Goal: Task Accomplishment & Management: Complete application form

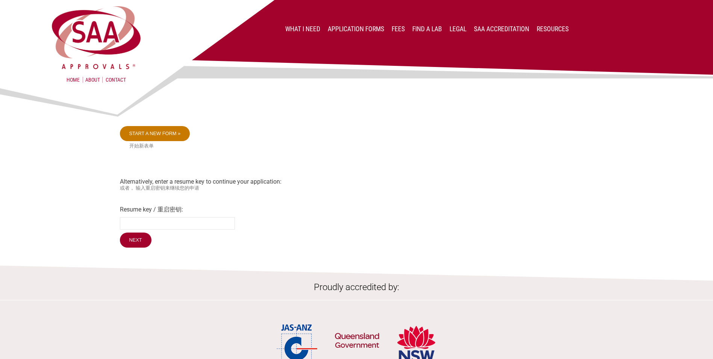
click at [154, 133] on link "Start a new form »" at bounding box center [155, 133] width 70 height 15
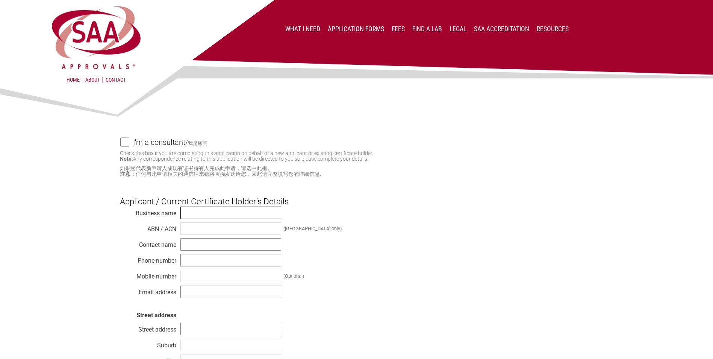
click at [224, 213] on input "text" at bounding box center [230, 212] width 101 height 12
type input "Electrolux Home Products Pty. Limited"
type input "51 0047 623 41"
type input "Julian Andrews"
type input "0499946374"
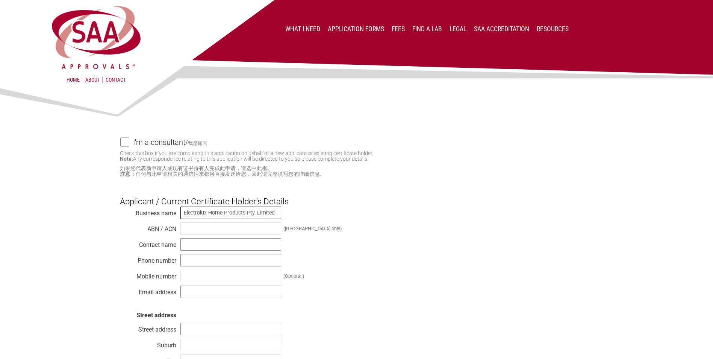
type input "julian.andrews@electrolux.com"
type input "L1 163 O'Riordan St"
type input "Mascot"
type input "Sydney"
type input "NSW"
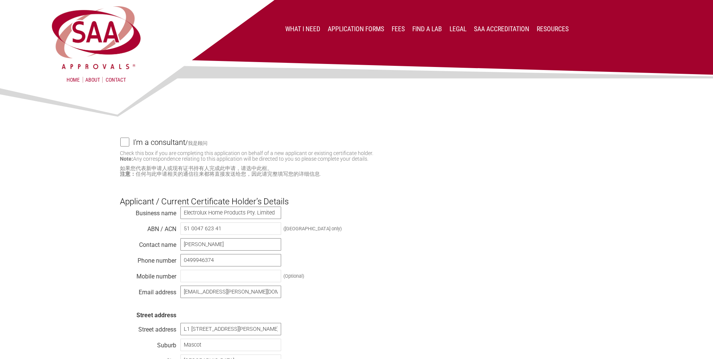
type input "2020"
select select "Australia"
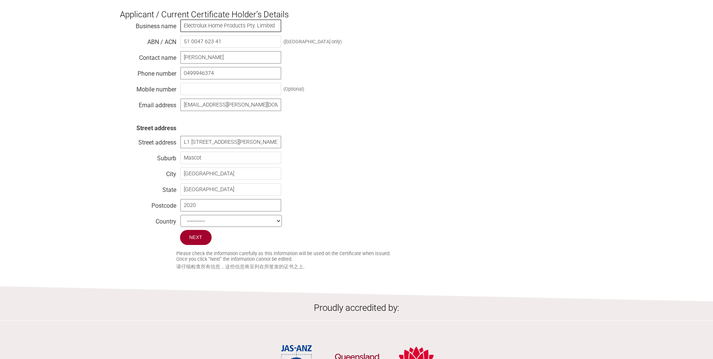
scroll to position [188, 0]
click at [192, 240] on input "Next" at bounding box center [196, 236] width 32 height 16
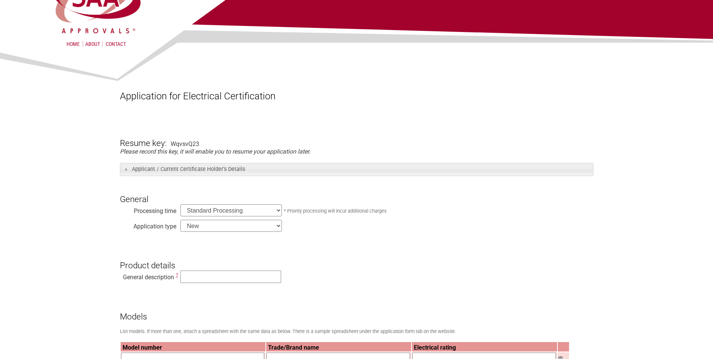
scroll to position [75, 0]
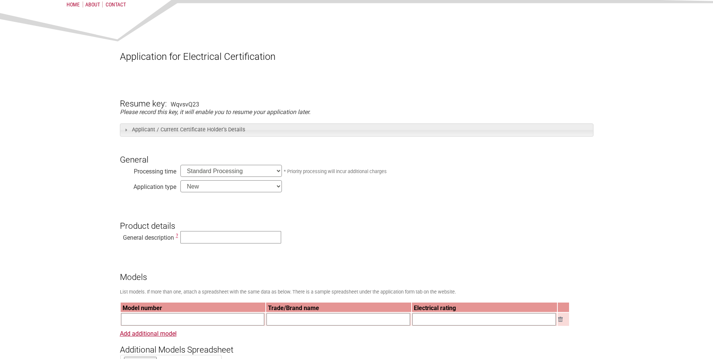
click at [260, 185] on select "New Modification Renewal Co-licence" at bounding box center [230, 186] width 101 height 12
select select "Modification"
click at [180, 181] on select "New Modification Renewal Co-licence" at bounding box center [230, 186] width 101 height 12
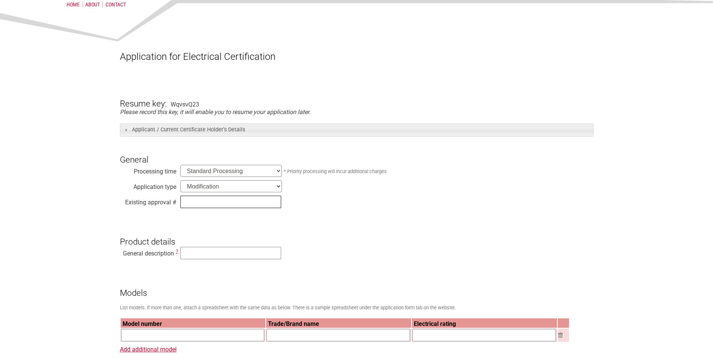
click at [204, 200] on input "text" at bounding box center [230, 201] width 101 height 12
type input "SAA-242007-EA"
click at [212, 253] on input "text" at bounding box center [230, 253] width 101 height 12
type input "Refrigerator-freezer combination"
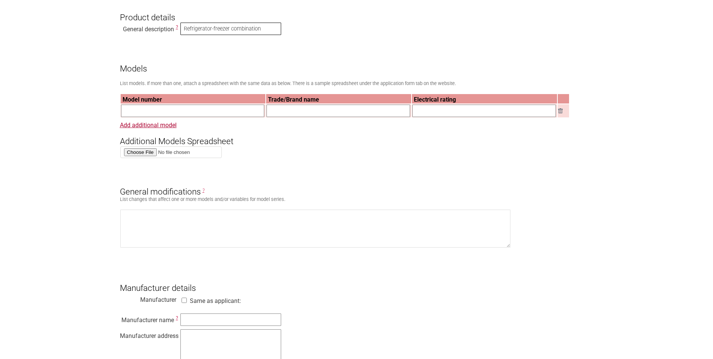
scroll to position [301, 0]
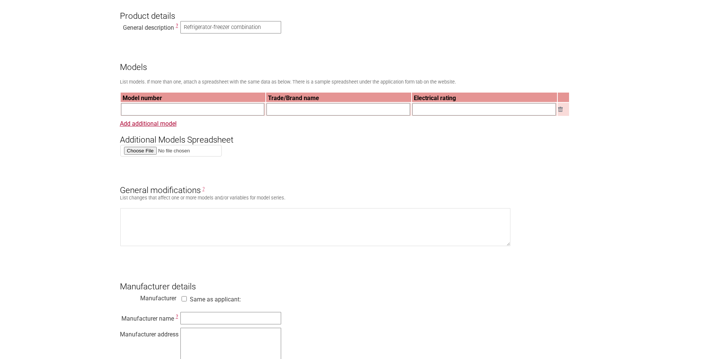
click at [188, 107] on input "text" at bounding box center [193, 109] width 144 height 12
click at [213, 114] on input "text" at bounding box center [193, 109] width 144 height 12
paste input "OSC8M18ADC"
type input "OSC8M18ADC"
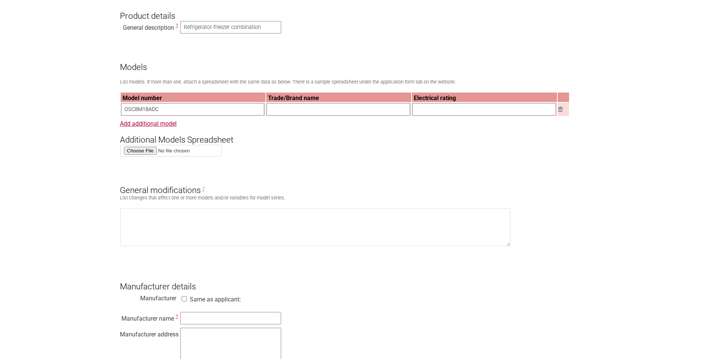
click at [337, 113] on input "text" at bounding box center [338, 109] width 144 height 12
type input "AEG"
click at [433, 106] on input "text" at bounding box center [484, 109] width 144 height 12
click at [466, 114] on input "text" at bounding box center [484, 109] width 144 height 12
type input "230-240V, 50Hz 1.8A"
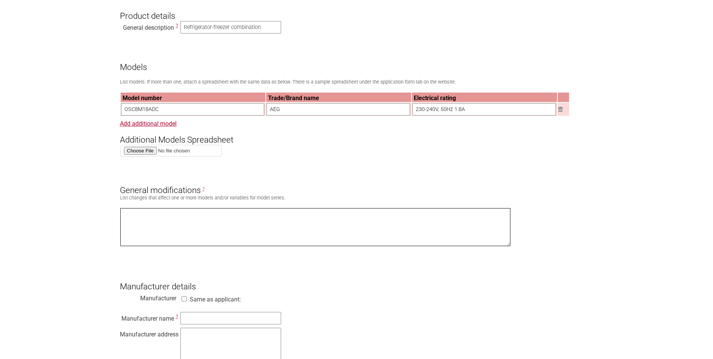
type textarea "Addition of Model name to certificate. As per ID Declaration provided, there is…"
type input "ELECTROLUX ITALIA S.p.A."
type textarea "Corso Lino Zanussi 24; 33080 PORCIA PN; Italy"
type textarea "No change to application, original registered model was the base platform updat…"
type input "Julian Andrews"
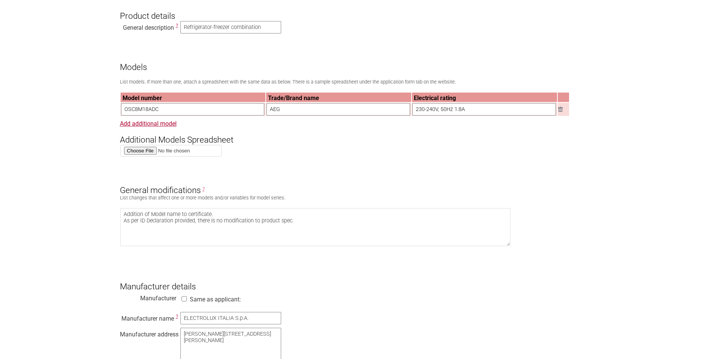
type input "julian.andrews@electrolux.com"
click at [461, 112] on input "230-240V, 50Hz 1.8A" at bounding box center [484, 109] width 144 height 12
type input "230-240V, 50Hz 1.3A"
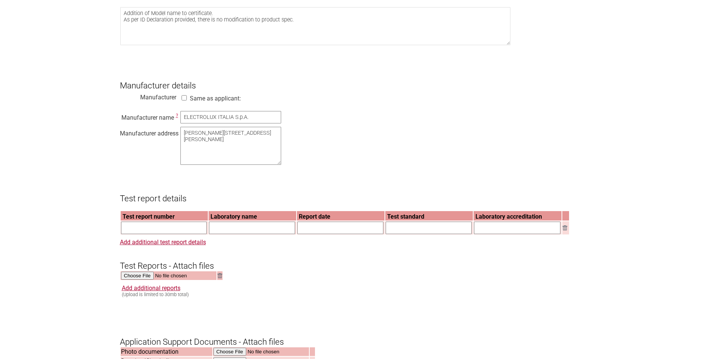
scroll to position [601, 0]
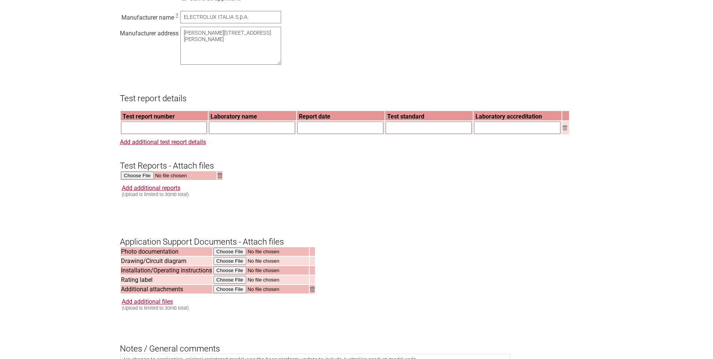
click at [173, 134] on input "text" at bounding box center [164, 127] width 86 height 12
click at [154, 134] on input "text" at bounding box center [164, 127] width 86 height 12
type input "318929-TL2-1"
click at [236, 134] on input "text" at bounding box center [252, 127] width 86 height 12
type input "VDE Prüf- und Zertifizierungsinstitut GmbH"
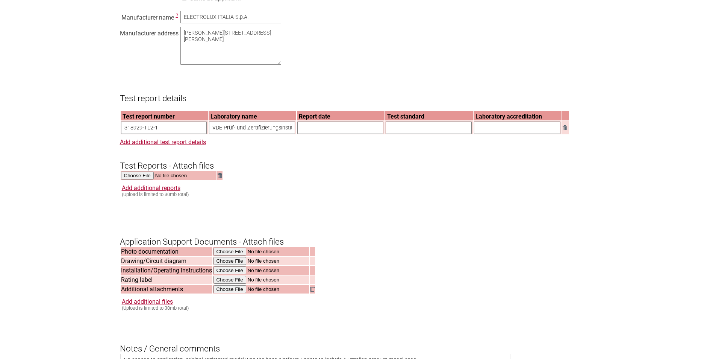
click at [321, 134] on input "text" at bounding box center [340, 127] width 86 height 12
type input "2024-11-15"
click at [412, 134] on input "text" at bounding box center [429, 127] width 86 height 12
type input "IEC 60335-2-2:2019 in conjunction with IEC 60335-1:2010, COR1:2010, COR2:2010, …"
type input "IECEE"
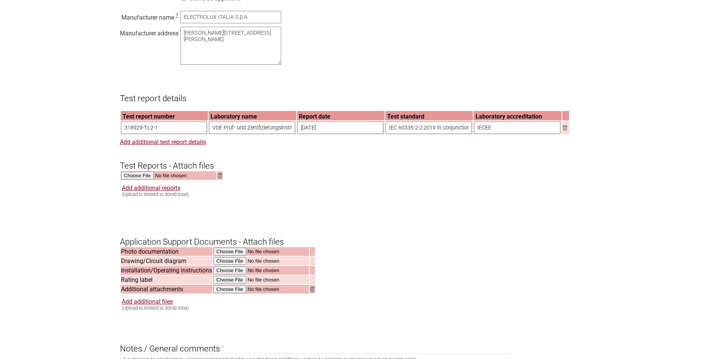
click at [430, 225] on form "Resume key: WqvsvQ23 Please record this key, it will enable you to resume your …" at bounding box center [357, 99] width 474 height 1091
click at [147, 180] on input "file" at bounding box center [169, 175] width 96 height 9
type input "C:\fakepath\VDE_Test-Report_Safety_318929_TL2_1_2024-11-15__12539806.pdf"
click at [354, 197] on div "Add additional reports (Upload is limited to 30mb total)" at bounding box center [358, 190] width 472 height 13
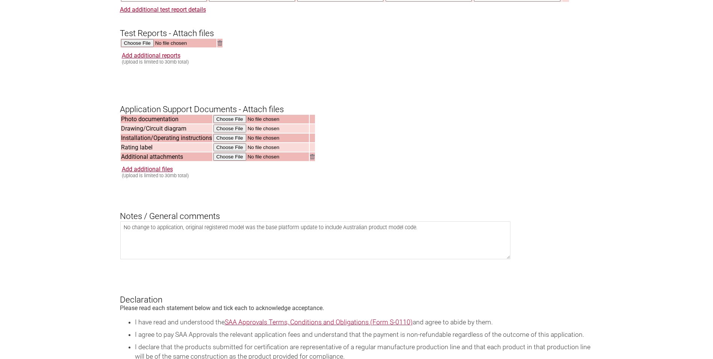
scroll to position [752, 0]
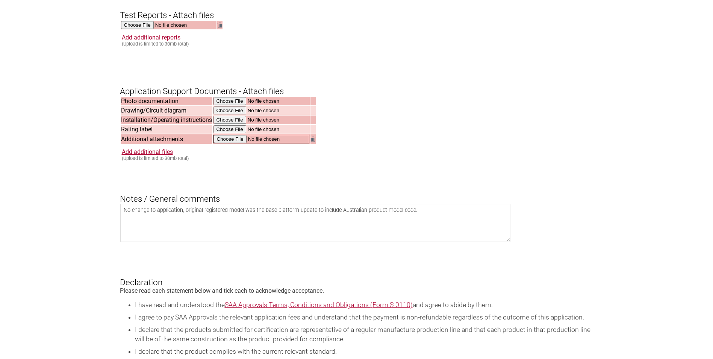
click at [226, 143] on input "file" at bounding box center [261, 139] width 96 height 9
type input "C:\fakepath\24-074 ID DEC AUSTRALIAC_17CBMNV0_OSC8M18ADC.pdf"
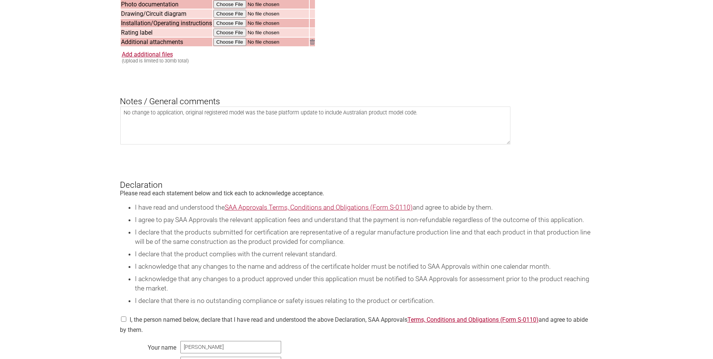
scroll to position [977, 0]
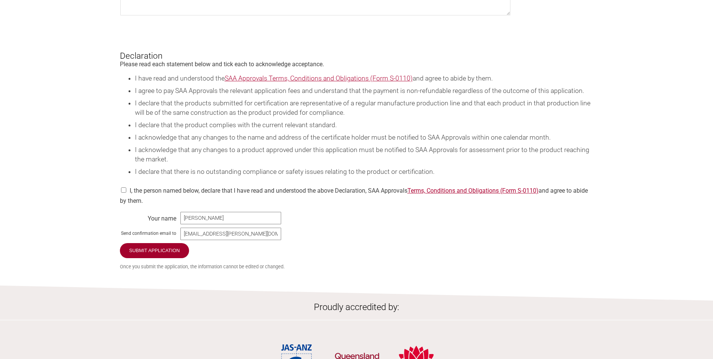
click at [124, 192] on input "checkbox" at bounding box center [124, 189] width 8 height 5
checkbox input "true"
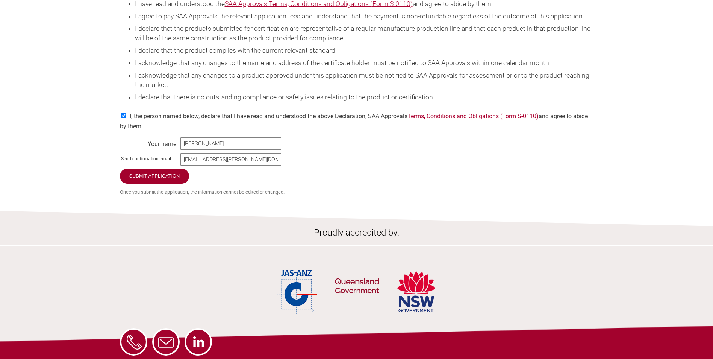
scroll to position [1150, 0]
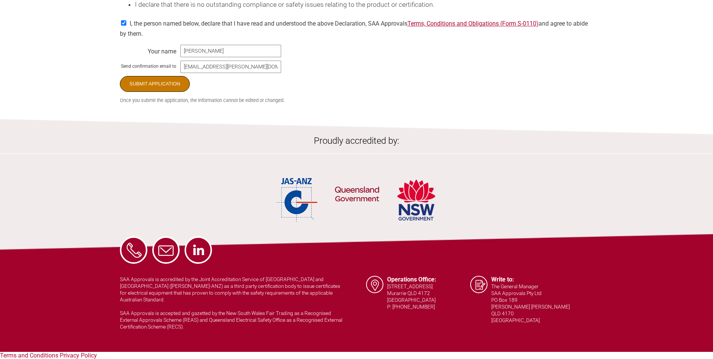
click at [151, 91] on input "Submit Application" at bounding box center [155, 84] width 70 height 16
